Goal: Task Accomplishment & Management: Use online tool/utility

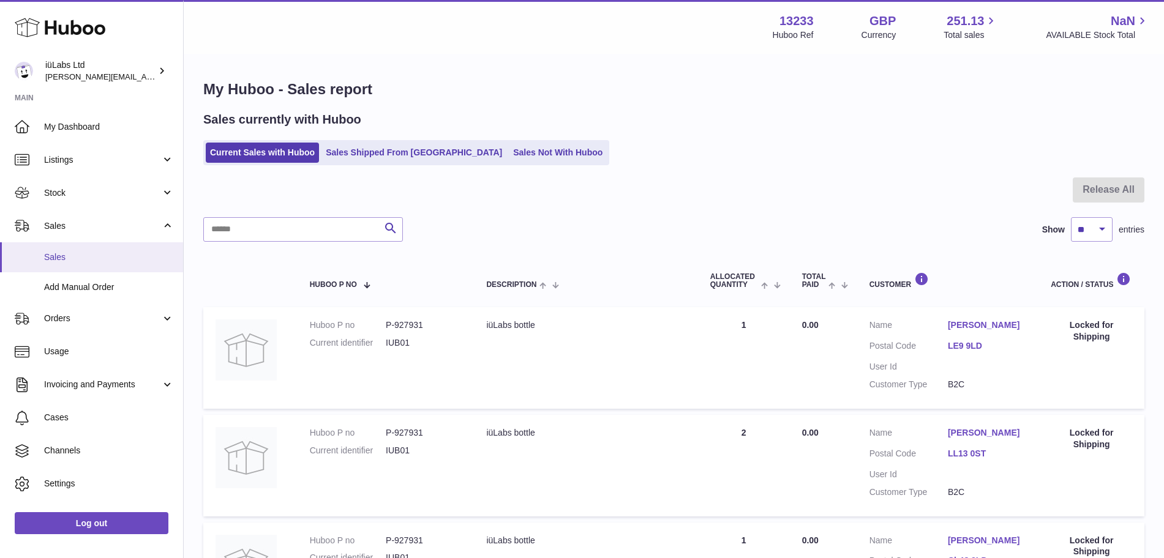
click at [98, 253] on span "Sales" at bounding box center [109, 258] width 130 height 12
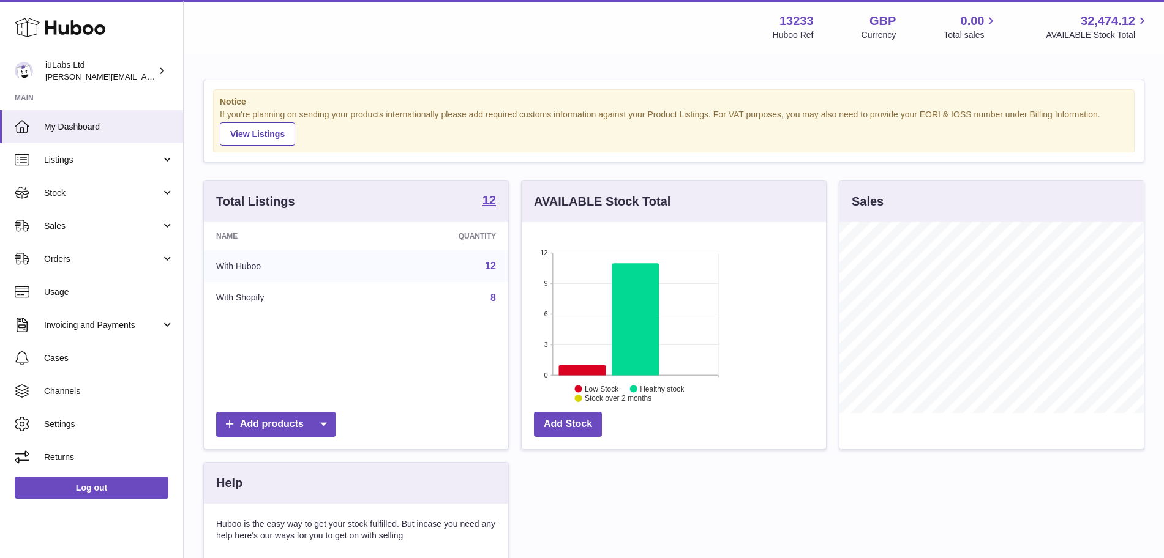
scroll to position [191, 304]
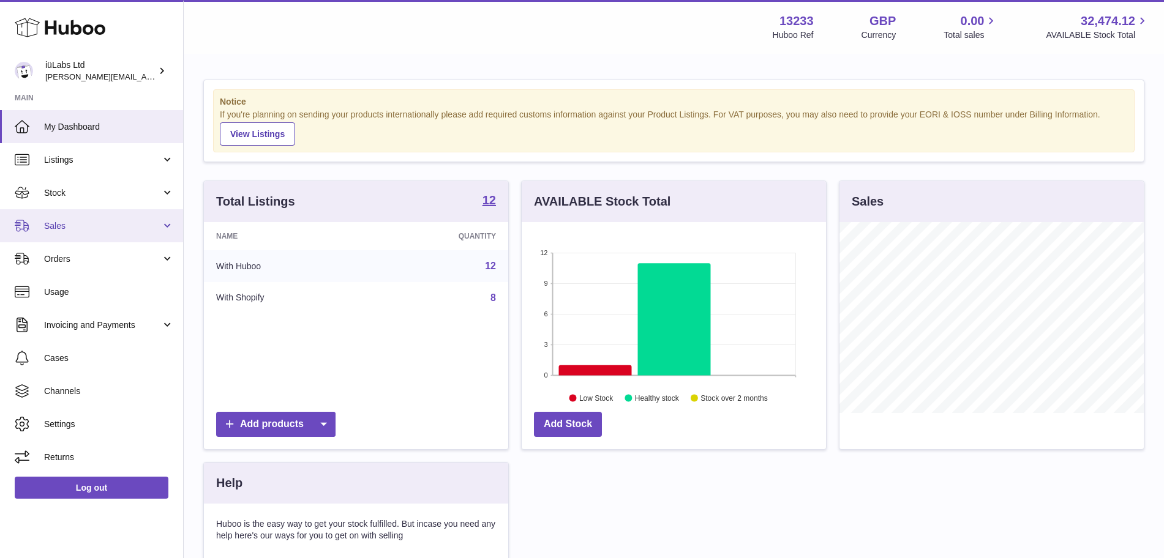
click at [78, 230] on span "Sales" at bounding box center [102, 226] width 117 height 12
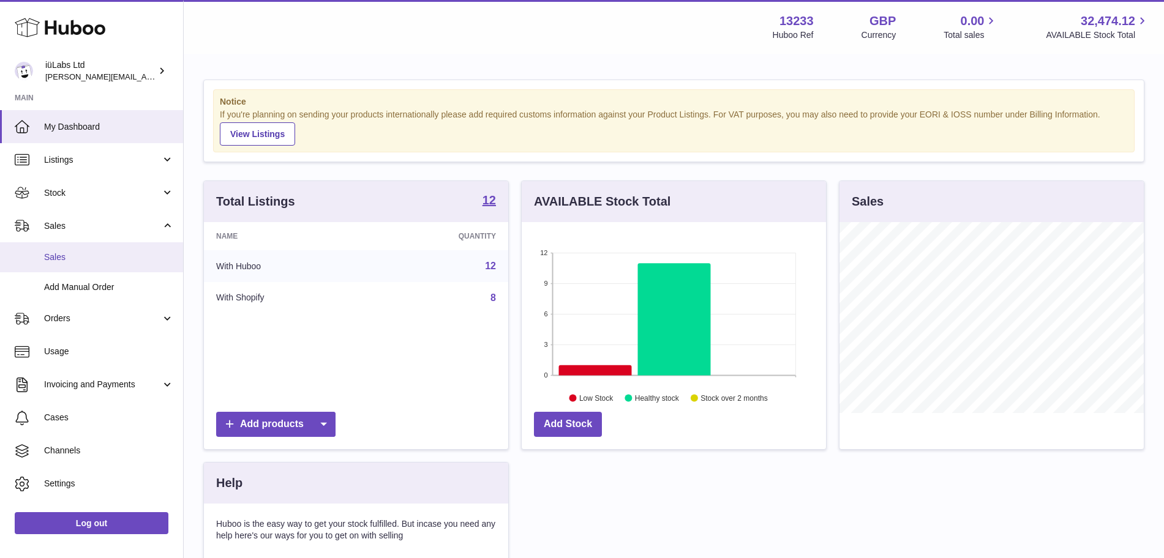
click at [58, 263] on link "Sales" at bounding box center [91, 257] width 183 height 30
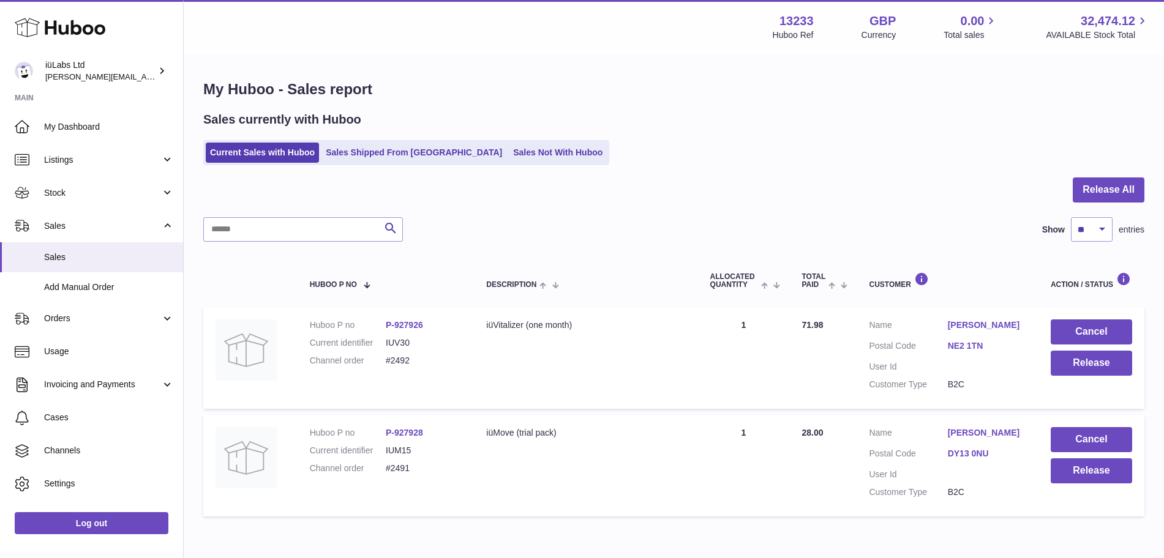
scroll to position [61, 0]
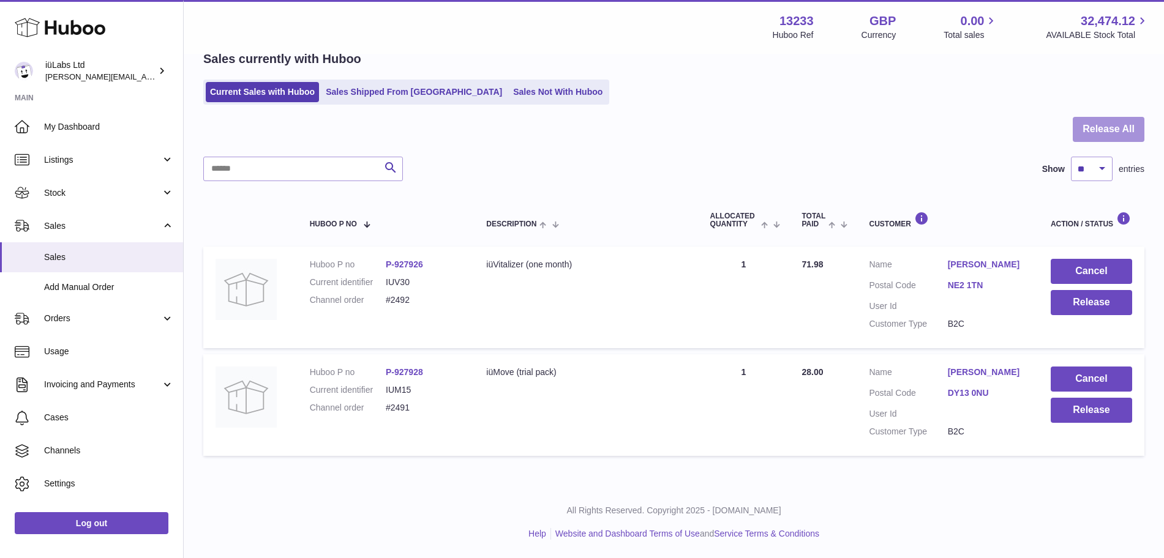
click at [1122, 135] on button "Release All" at bounding box center [1109, 129] width 72 height 25
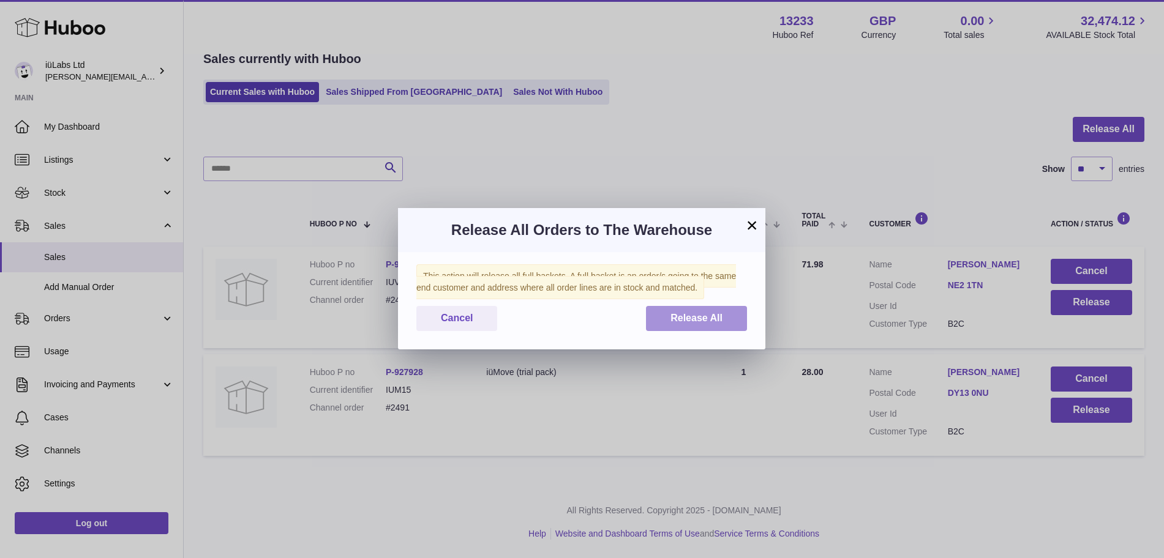
click at [699, 330] on button "Release All" at bounding box center [696, 318] width 101 height 25
